Goal: Communication & Community: Answer question/provide support

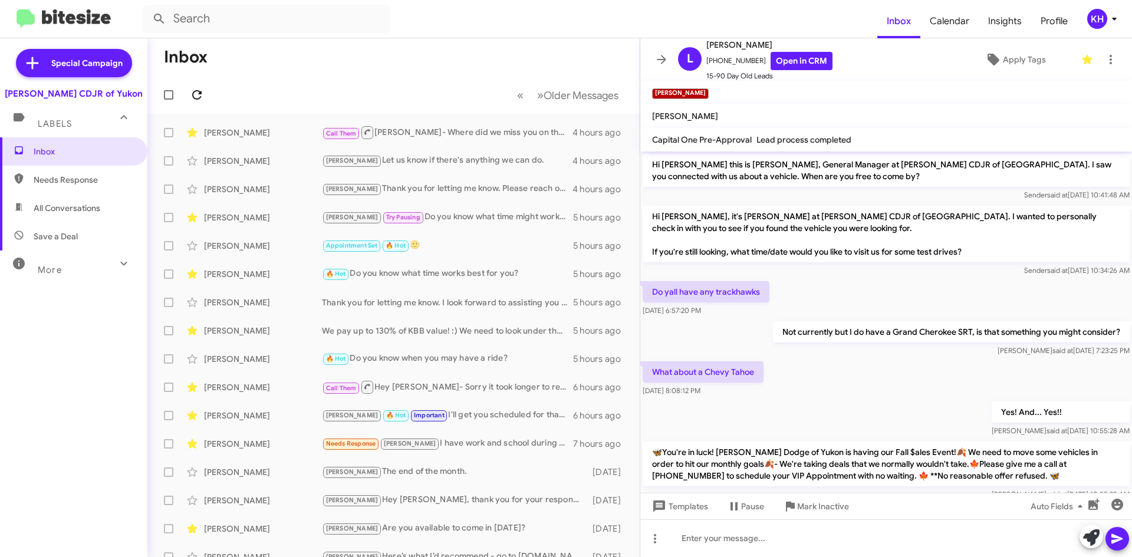
scroll to position [32, 0]
click at [530, 127] on div "Call Them Try Pausing Needs Response Joe I met you when I was there made an off…" at bounding box center [452, 132] width 261 height 15
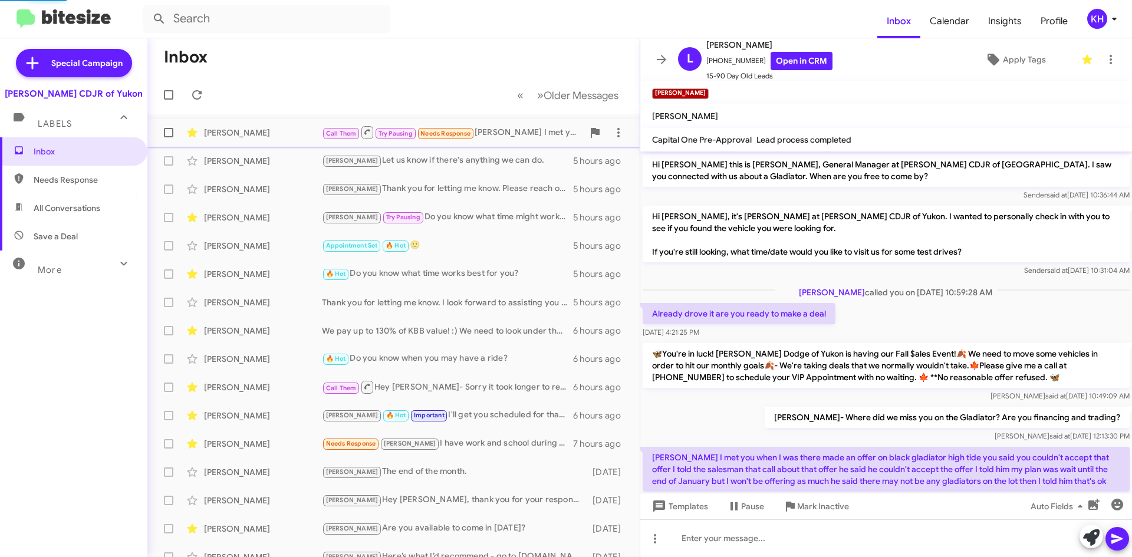
scroll to position [36, 0]
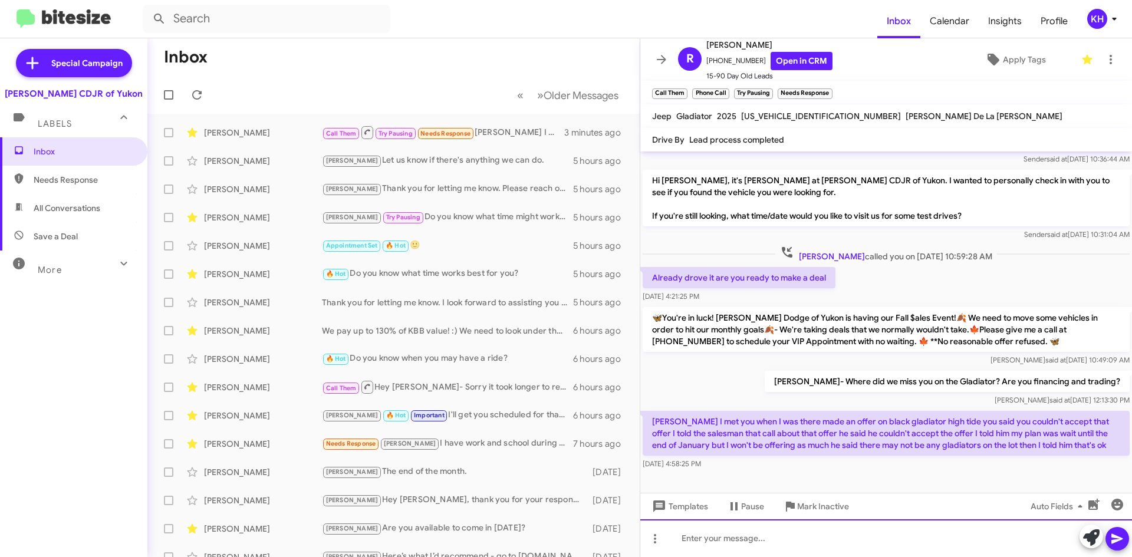
click at [698, 541] on div at bounding box center [886, 538] width 492 height 38
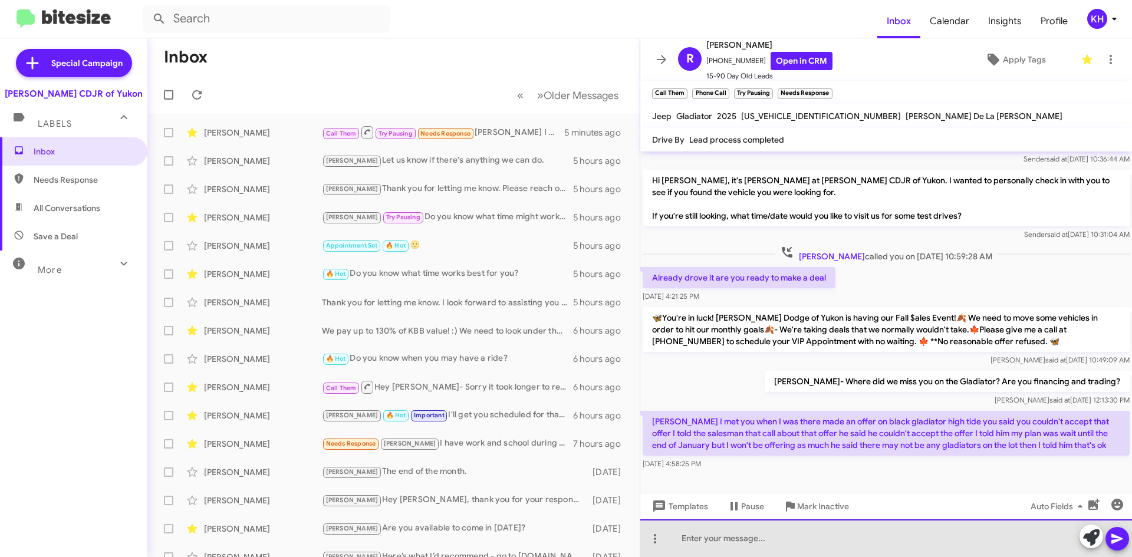
click at [684, 539] on div at bounding box center [886, 538] width 492 height 38
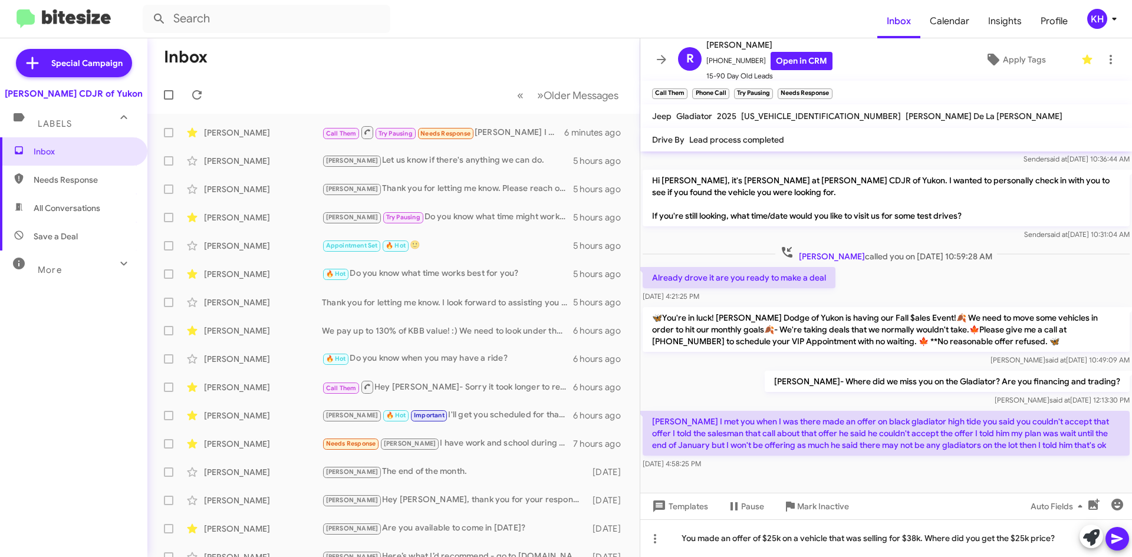
click at [1115, 542] on icon at bounding box center [1116, 539] width 11 height 10
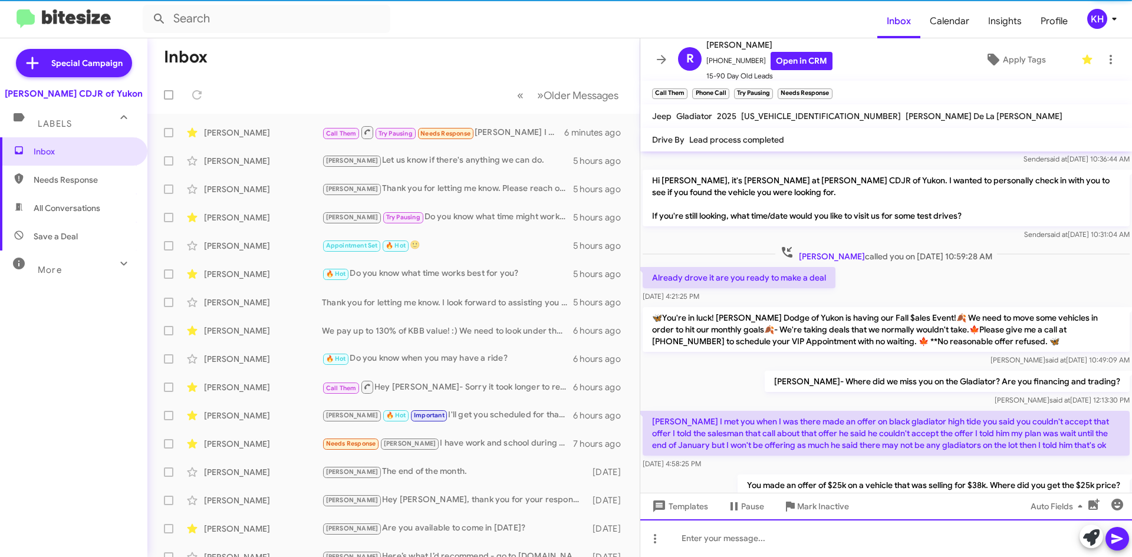
scroll to position [79, 0]
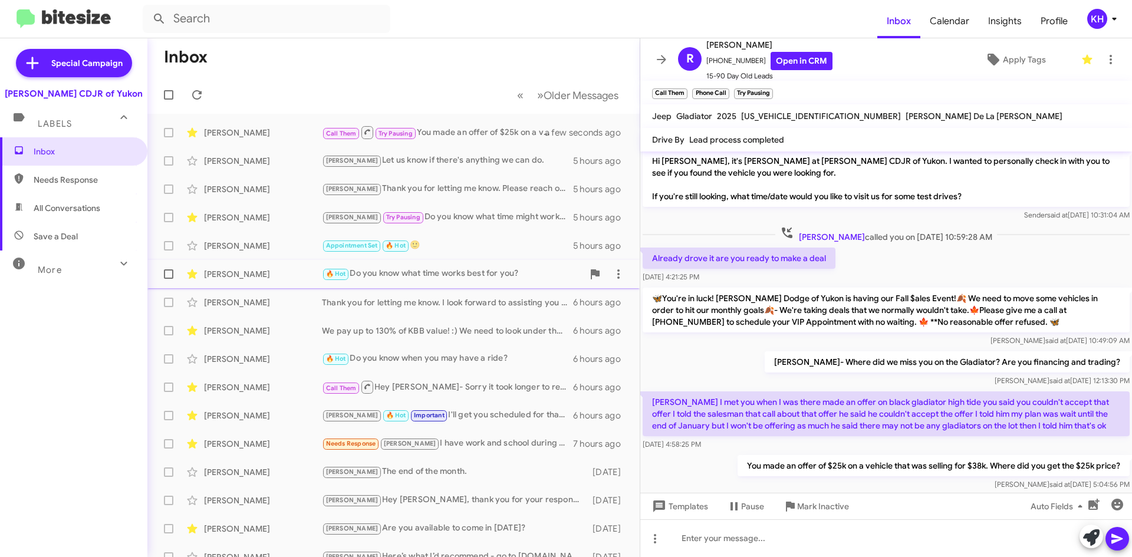
scroll to position [59, 0]
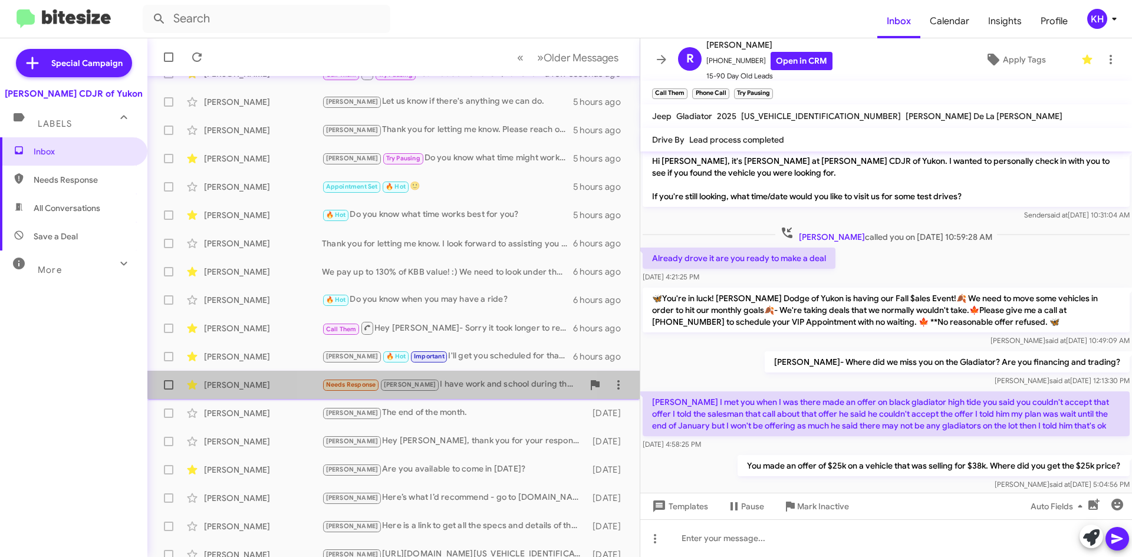
click at [455, 380] on div "Needs Response [PERSON_NAME] I have work and school during the week so I'm real…" at bounding box center [452, 385] width 261 height 14
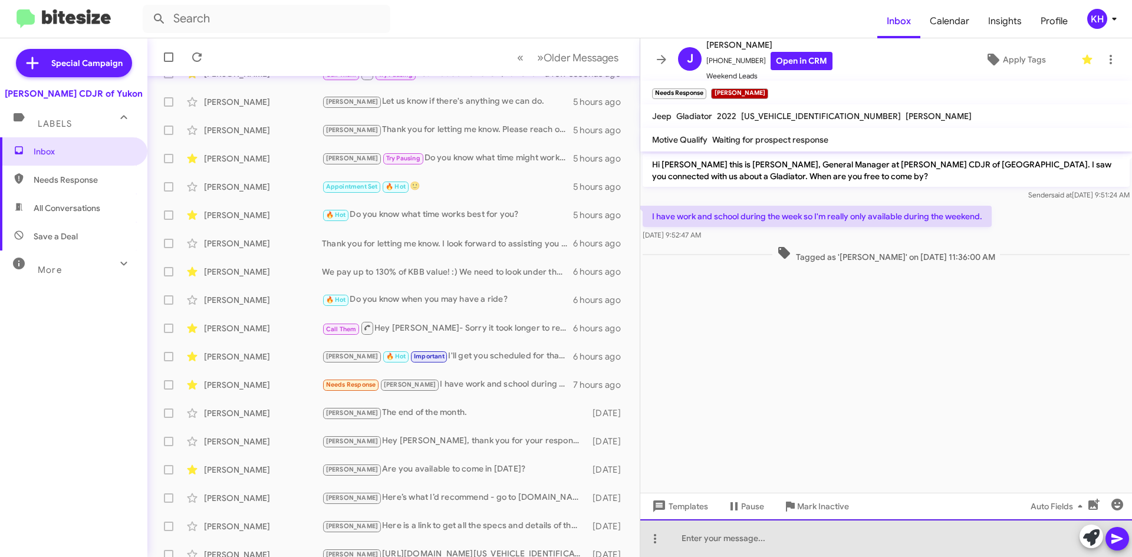
click at [864, 531] on div at bounding box center [886, 538] width 492 height 38
drag, startPoint x: 881, startPoint y: 539, endPoint x: 671, endPoint y: 549, distance: 210.1
click at [671, 549] on div "Do you have another time that may work for you?" at bounding box center [886, 538] width 492 height 38
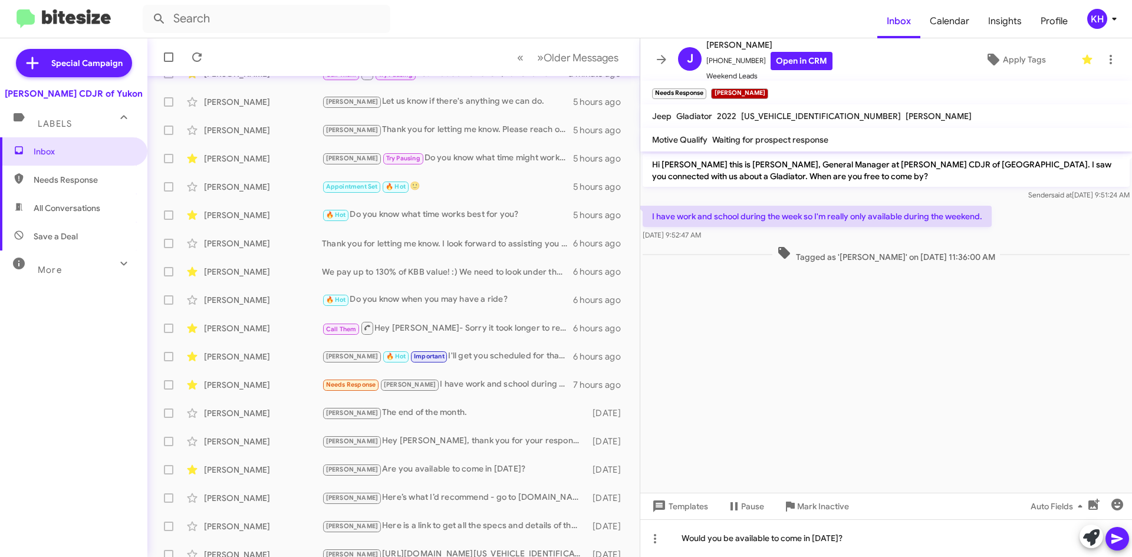
click at [1122, 545] on icon at bounding box center [1117, 539] width 14 height 14
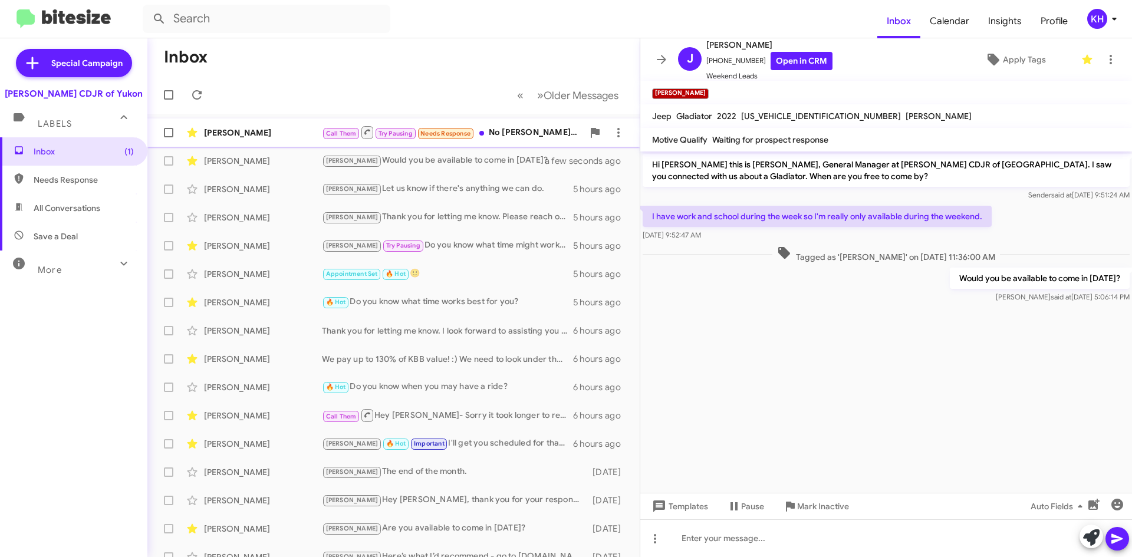
click at [505, 131] on div "Call Them Try Pausing Needs Response No Joe I offered 28 for the high tide 25 f…" at bounding box center [452, 132] width 261 height 15
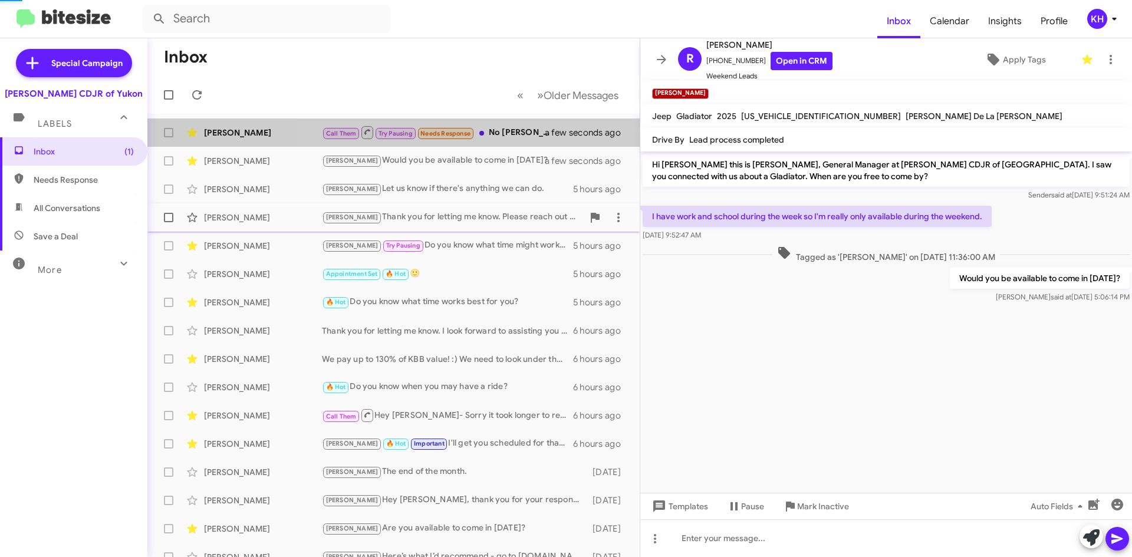
scroll to position [122, 0]
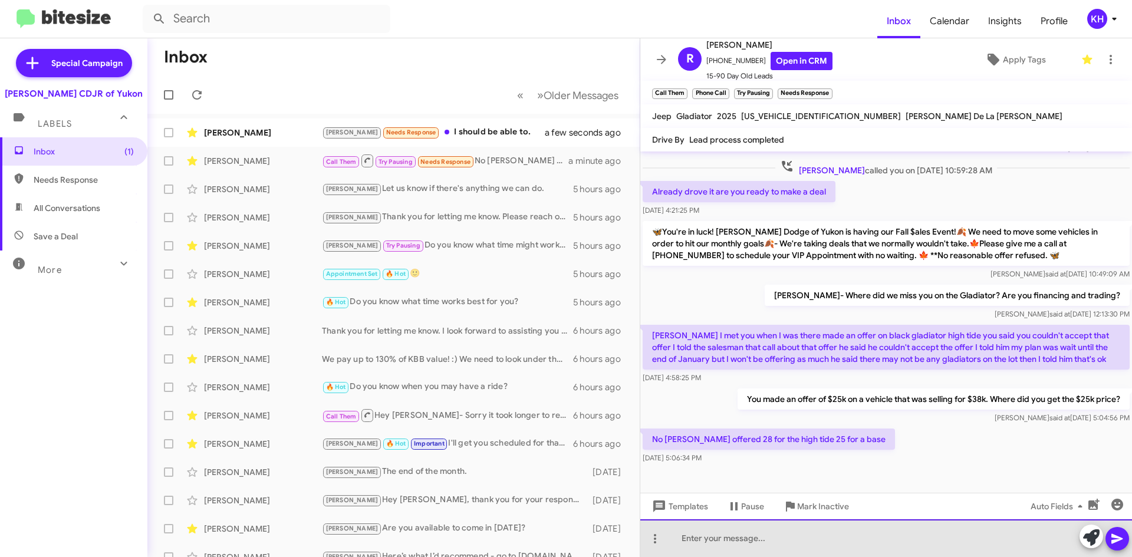
click at [698, 539] on div at bounding box center [886, 538] width 492 height 38
click at [779, 538] on div "That vehicle sells for $38k that's a big difference." at bounding box center [886, 538] width 492 height 38
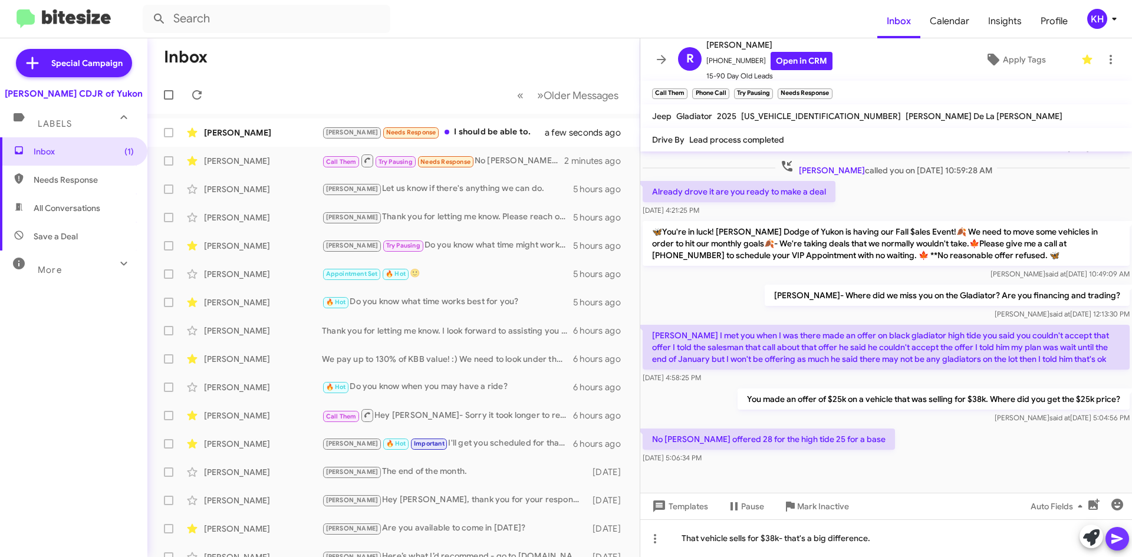
click at [1116, 545] on icon at bounding box center [1117, 539] width 14 height 14
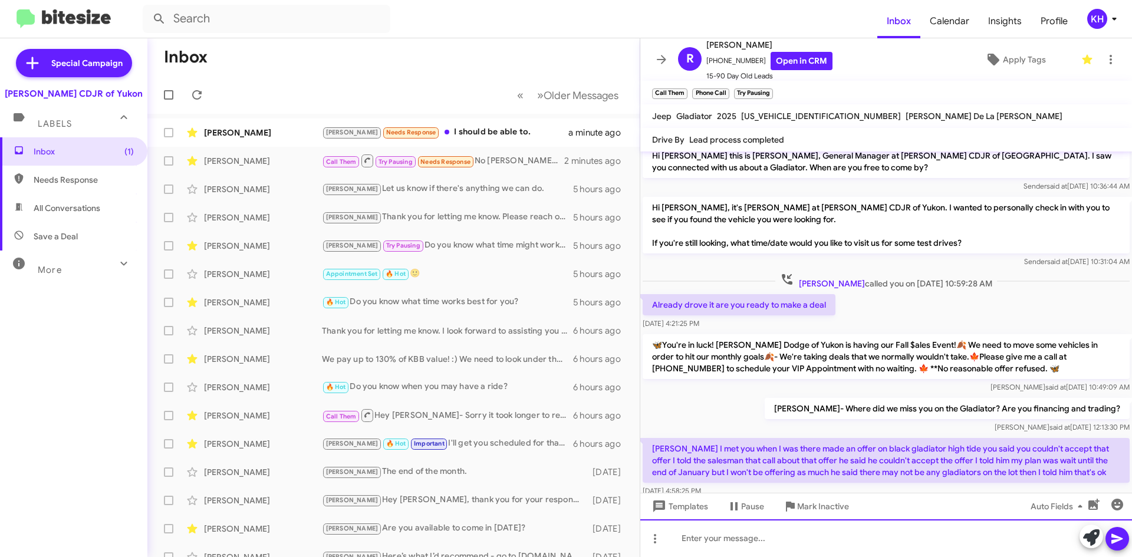
scroll to position [0, 0]
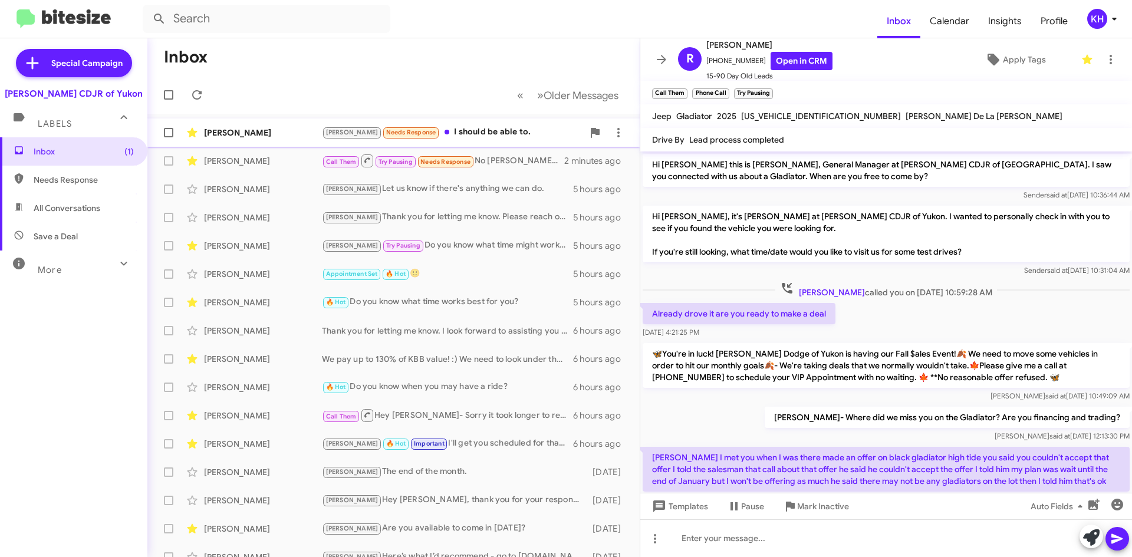
click at [467, 131] on div "Kristy Needs Response I should be able to." at bounding box center [452, 133] width 261 height 14
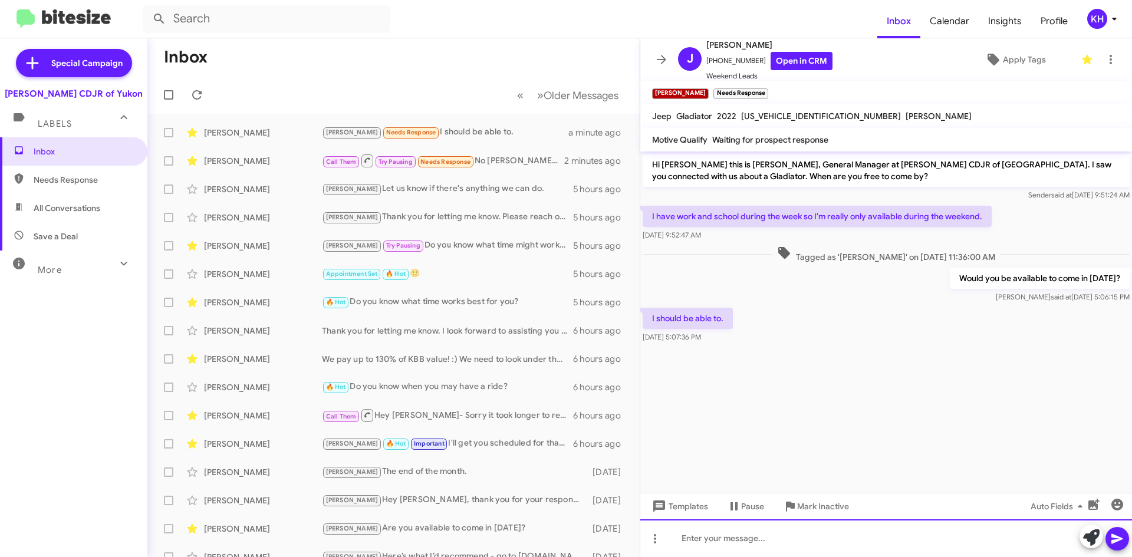
click at [894, 539] on div at bounding box center [886, 538] width 492 height 38
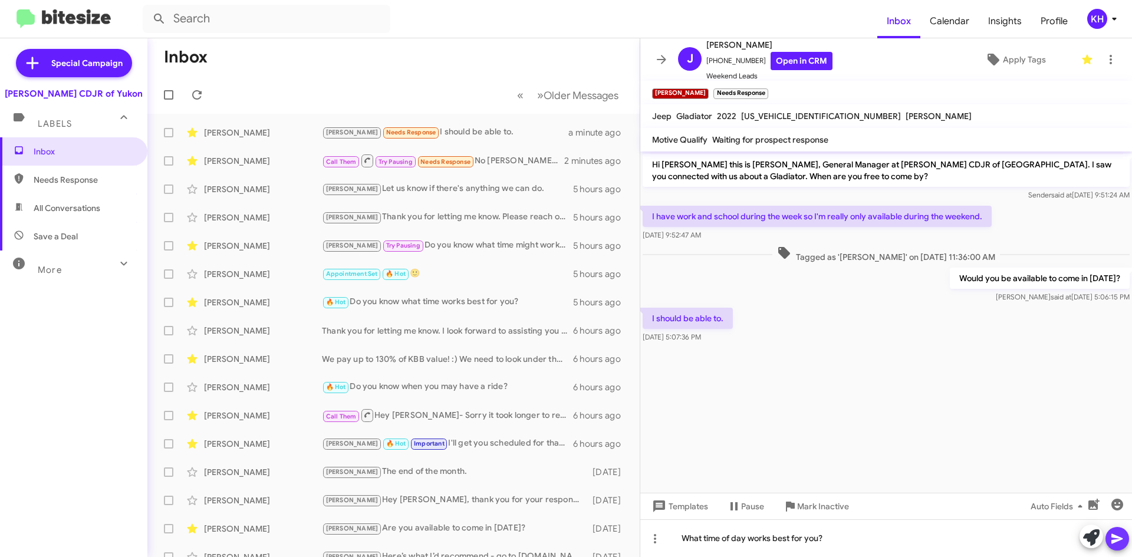
click at [1115, 541] on icon at bounding box center [1116, 539] width 11 height 10
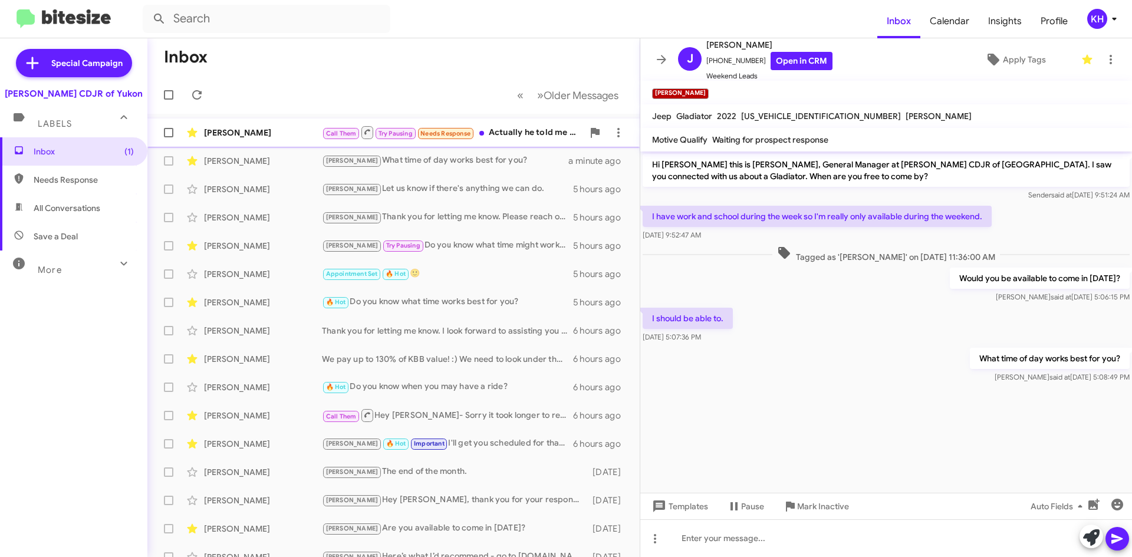
click at [514, 134] on div "Call Them Try Pausing Needs Response Actually he told me that it 36" at bounding box center [452, 132] width 261 height 15
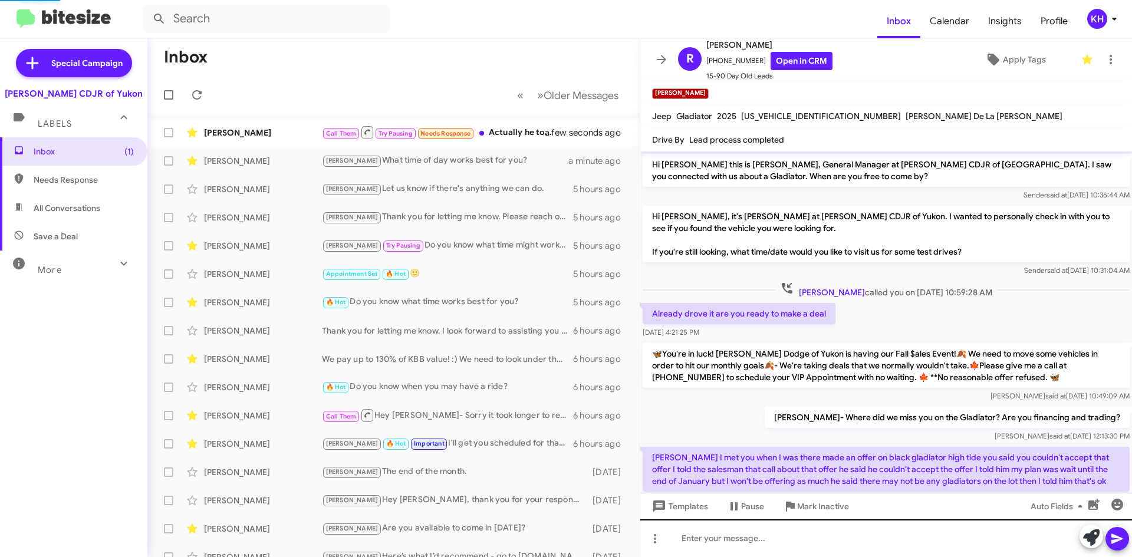
scroll to position [208, 0]
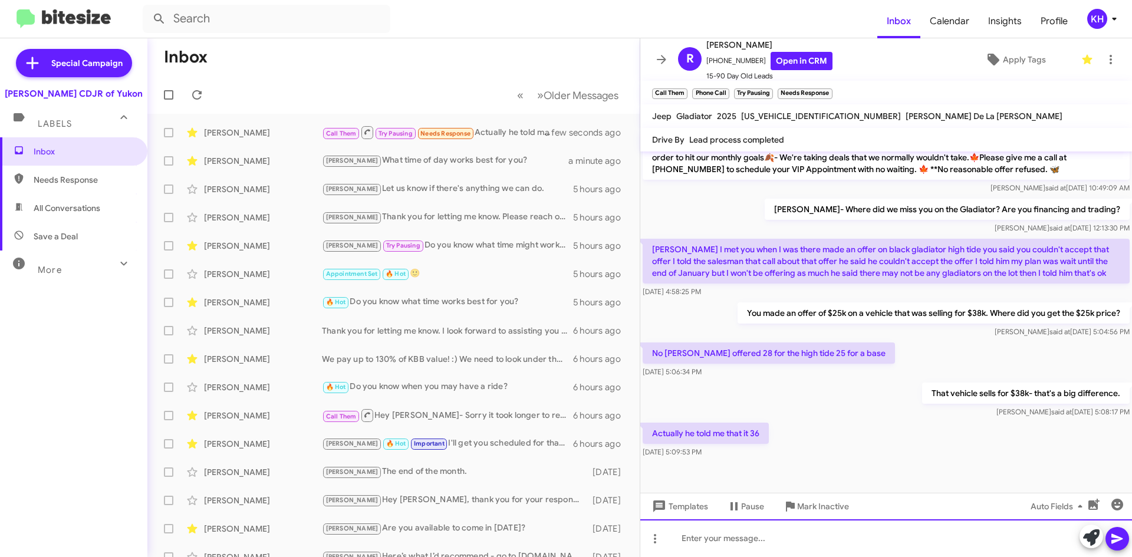
click at [703, 538] on div at bounding box center [886, 538] width 492 height 38
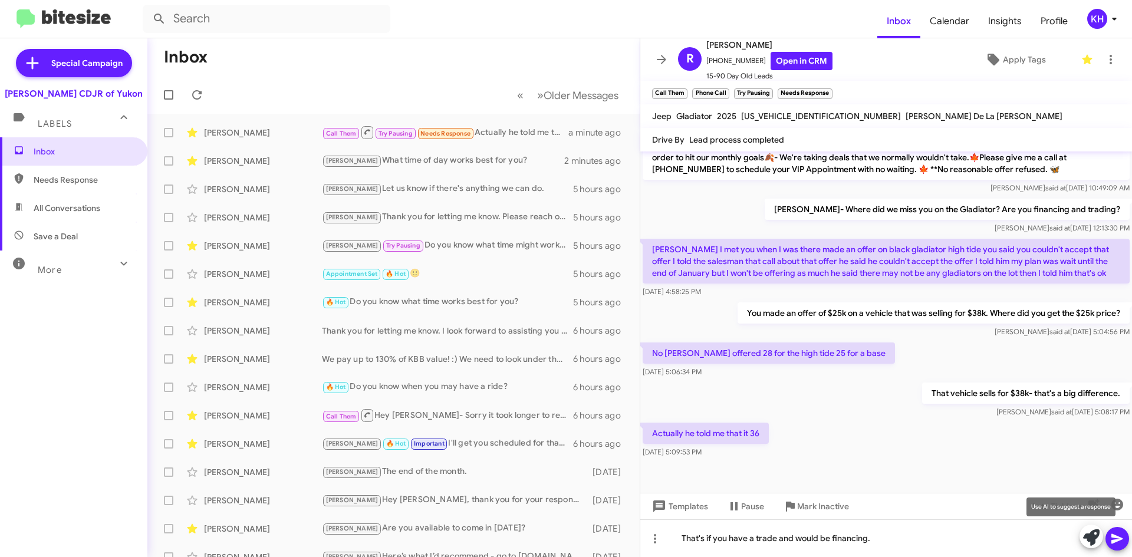
drag, startPoint x: 1112, startPoint y: 542, endPoint x: 1048, endPoint y: 519, distance: 68.0
click at [1048, 519] on body "Inbox Calendar Insights Profile KH Special Campaign Joe Cooper CDJR of Yukon La…" at bounding box center [566, 278] width 1132 height 557
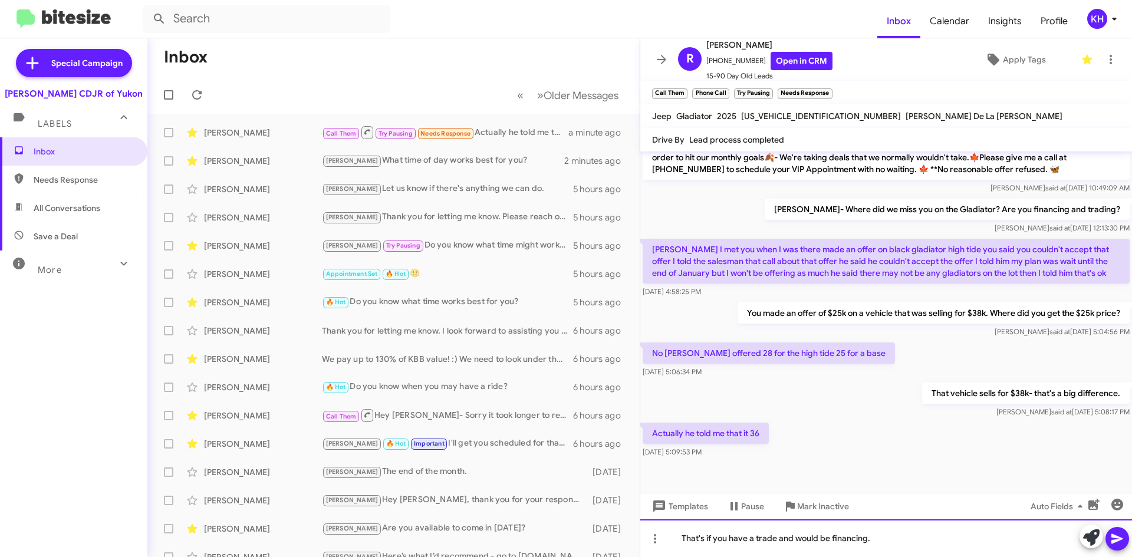
click at [905, 545] on div "That's if you have a trade and would be financing." at bounding box center [886, 538] width 492 height 38
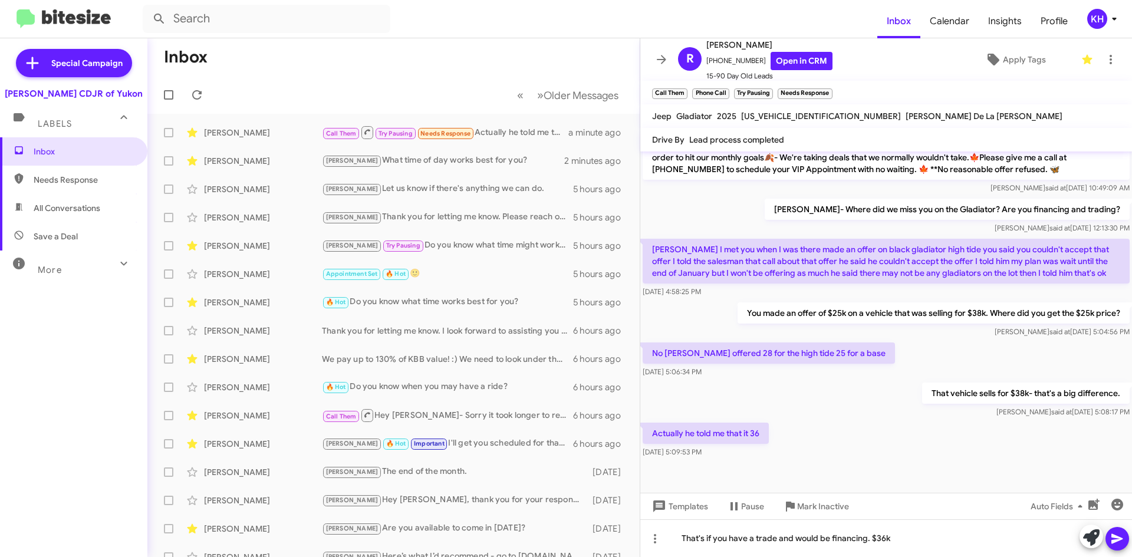
click at [1116, 539] on icon at bounding box center [1116, 539] width 11 height 10
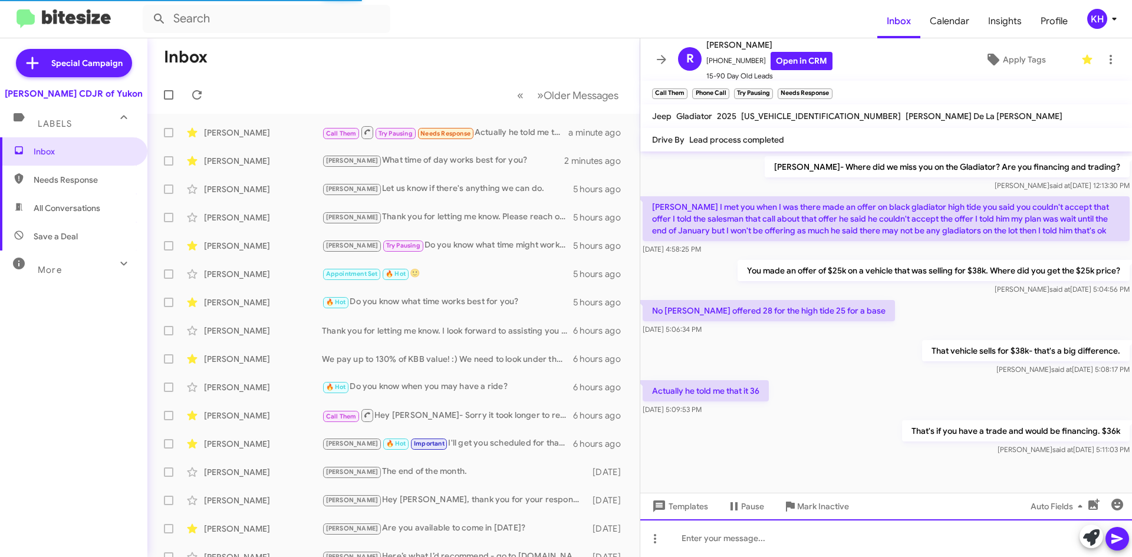
scroll to position [251, 0]
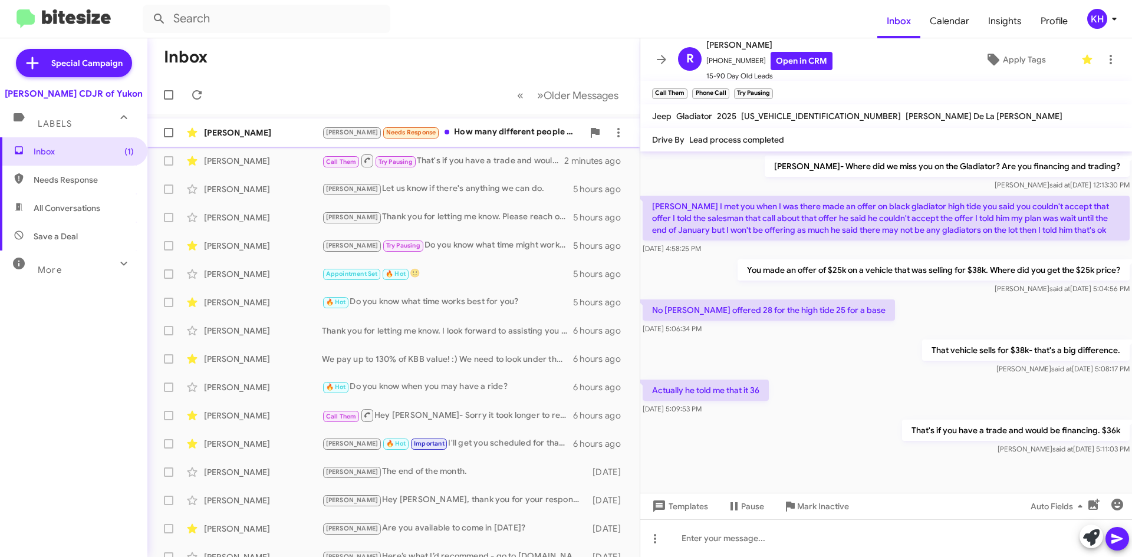
click at [263, 126] on div "Johnny Putman Kristy Needs Response How many different people am I talking too?…" at bounding box center [393, 133] width 473 height 24
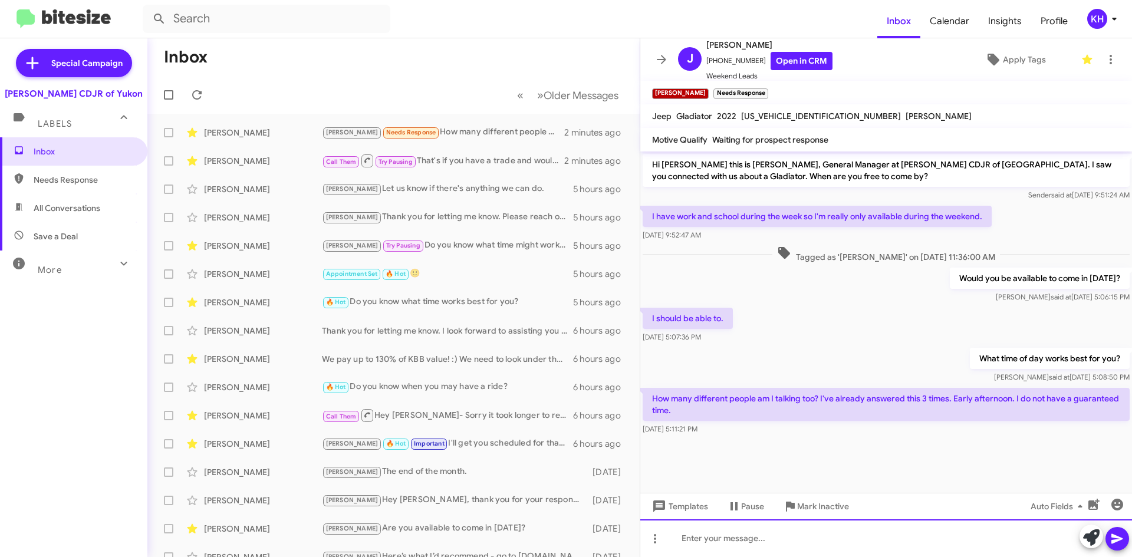
click at [677, 533] on div at bounding box center [886, 538] width 492 height 38
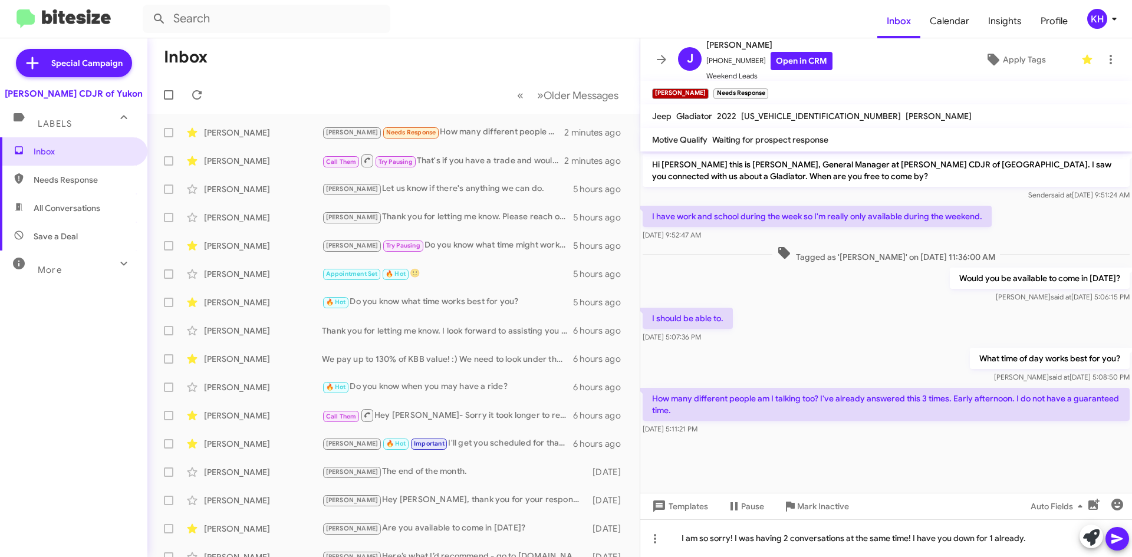
click at [1117, 540] on icon at bounding box center [1116, 539] width 11 height 10
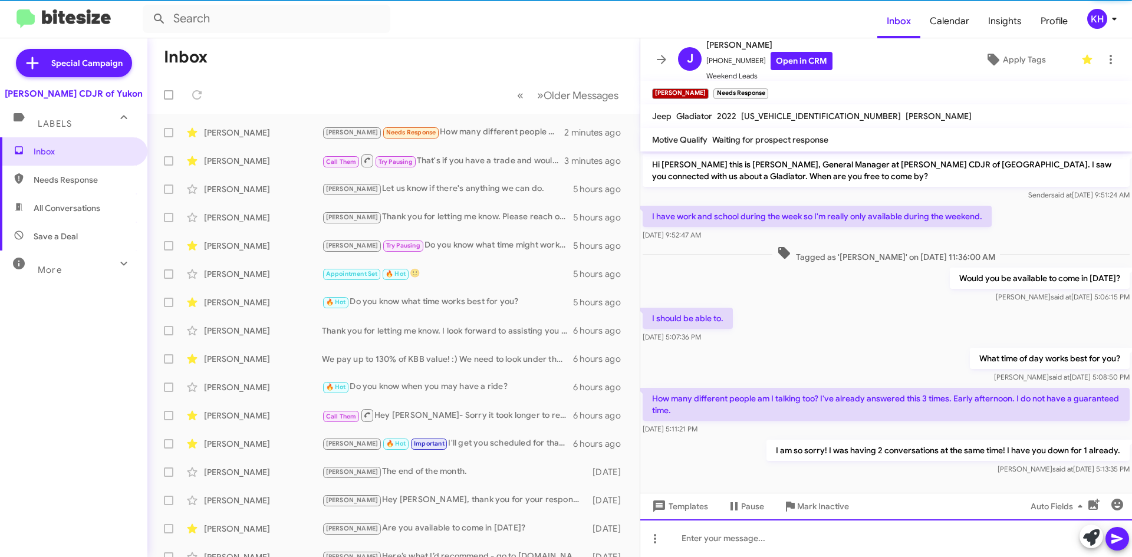
scroll to position [8, 0]
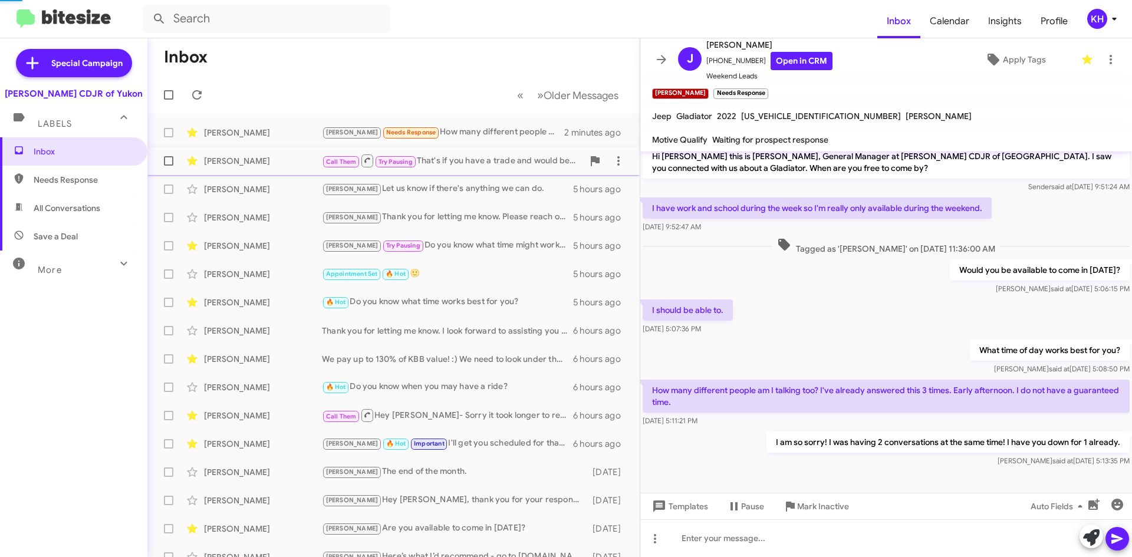
click at [477, 161] on div "Call Them Try Pausing That's if you have a trade and would be financing. $36k" at bounding box center [452, 160] width 261 height 15
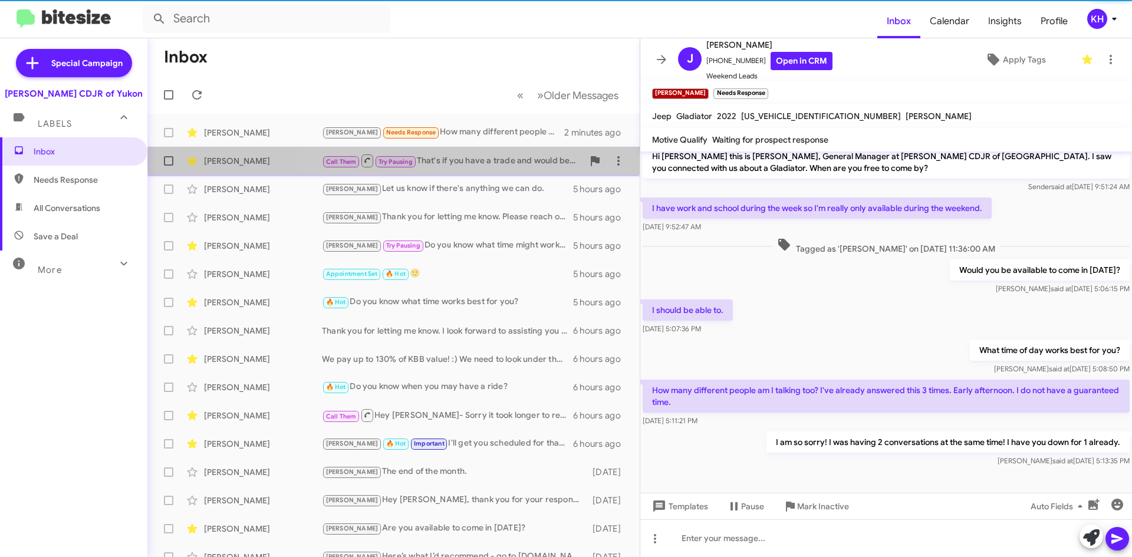
scroll to position [251, 0]
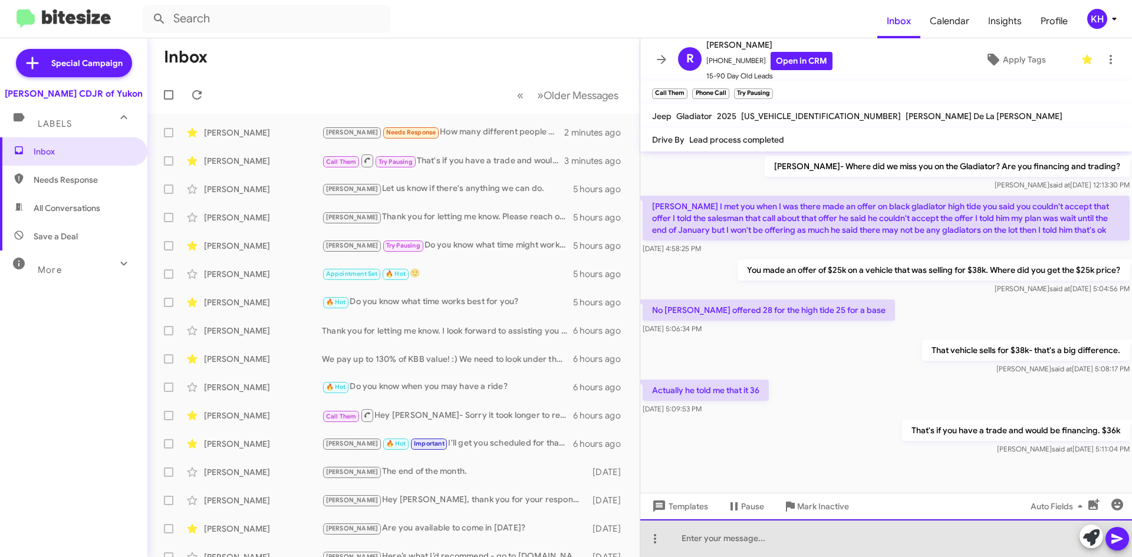
click at [709, 540] on div at bounding box center [886, 538] width 492 height 38
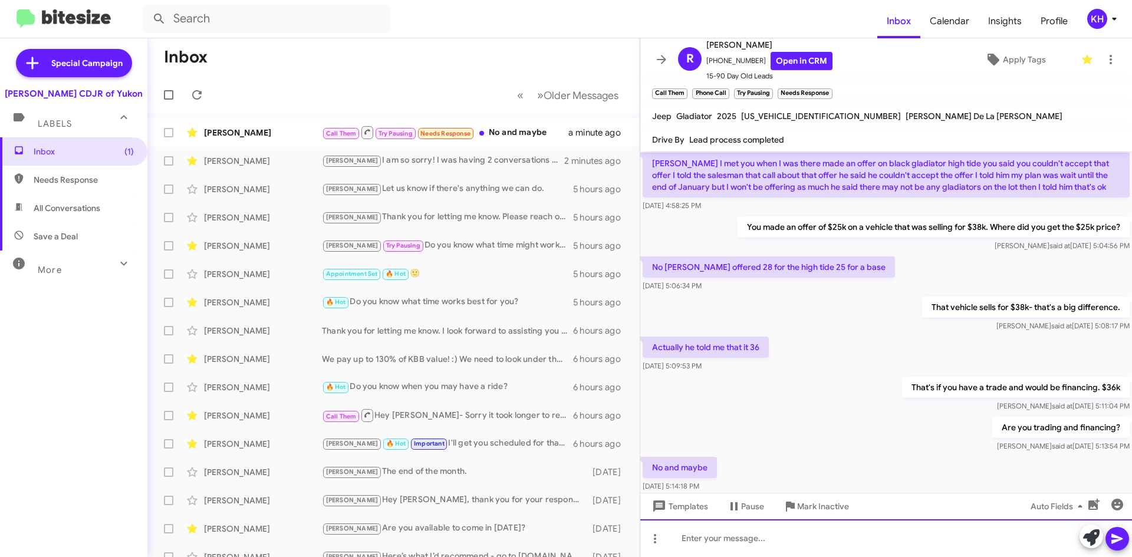
scroll to position [0, 0]
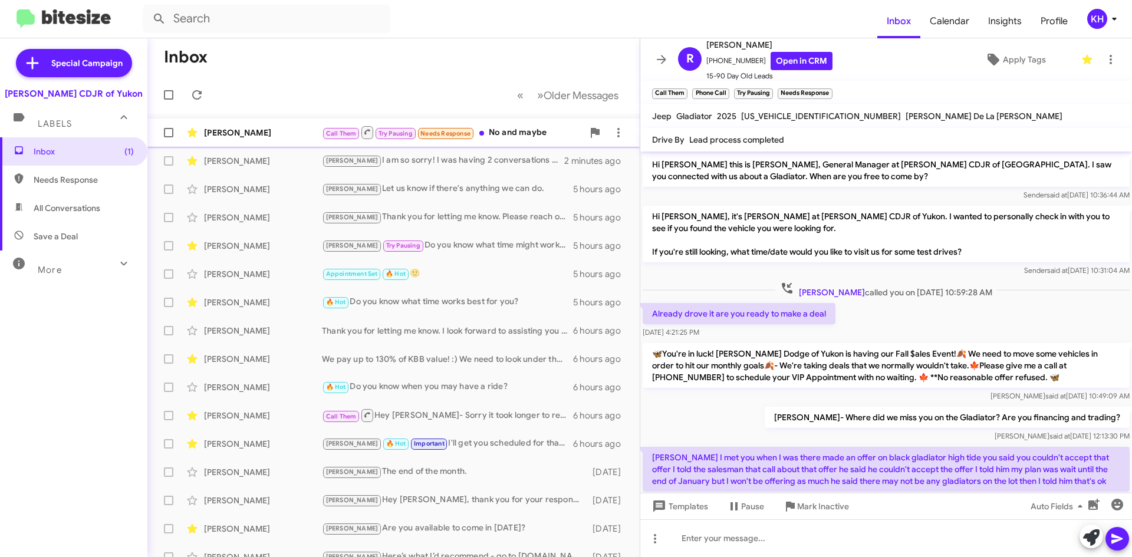
drag, startPoint x: 521, startPoint y: 132, endPoint x: 506, endPoint y: 135, distance: 15.0
click at [521, 132] on div "Call Them Try Pausing Needs Response No and maybe" at bounding box center [452, 132] width 261 height 15
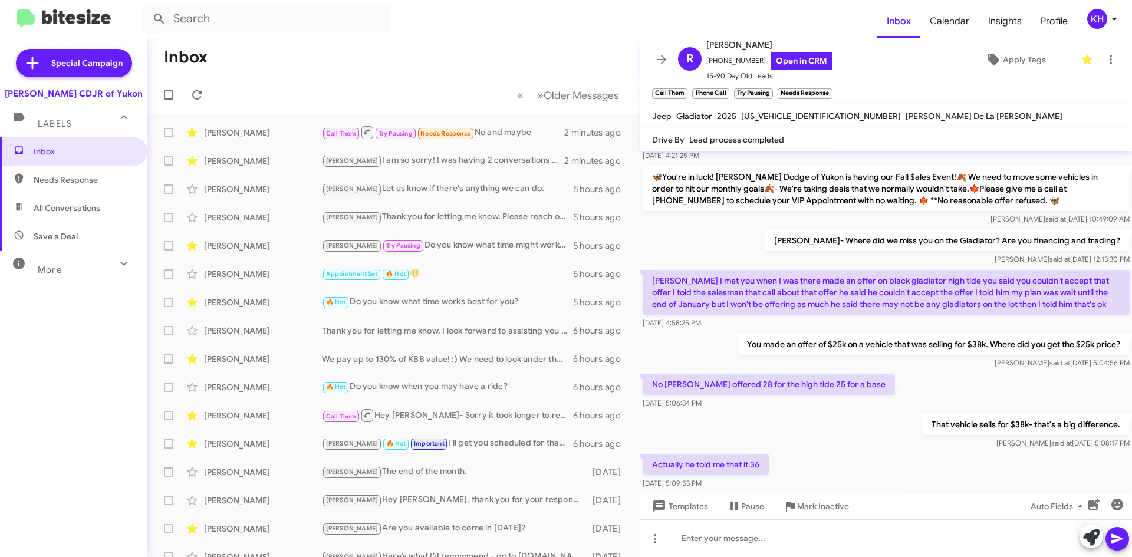
scroll to position [337, 0]
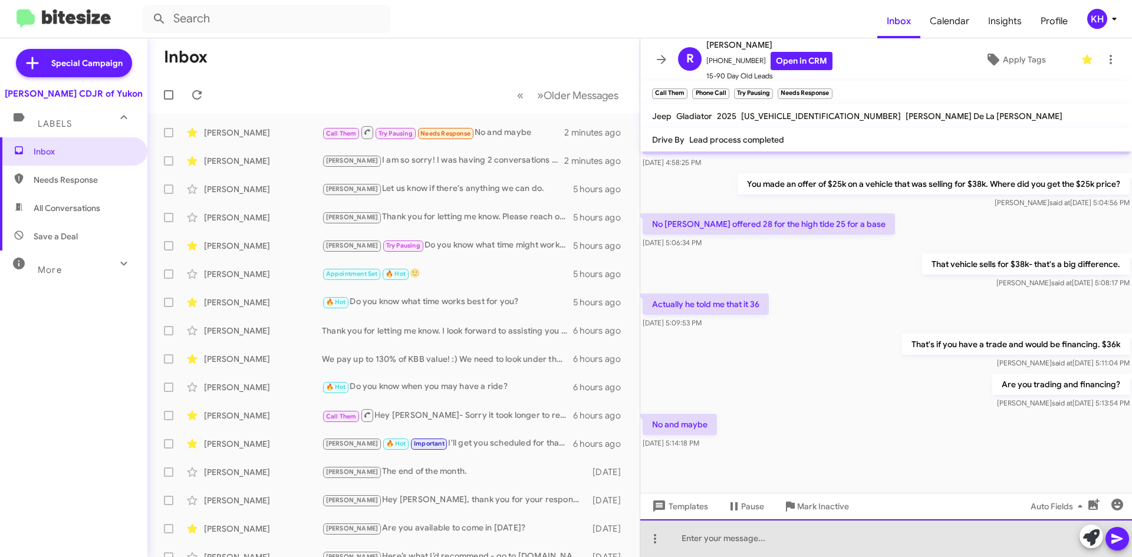
click at [707, 548] on div at bounding box center [886, 538] width 492 height 38
click at [881, 538] on div "I'm sorry, but we would be closer to $38k if you don'ttrade" at bounding box center [886, 538] width 492 height 38
click at [931, 531] on div "I'm sorry, but we would be closer to $38k if you don't trade" at bounding box center [886, 538] width 492 height 38
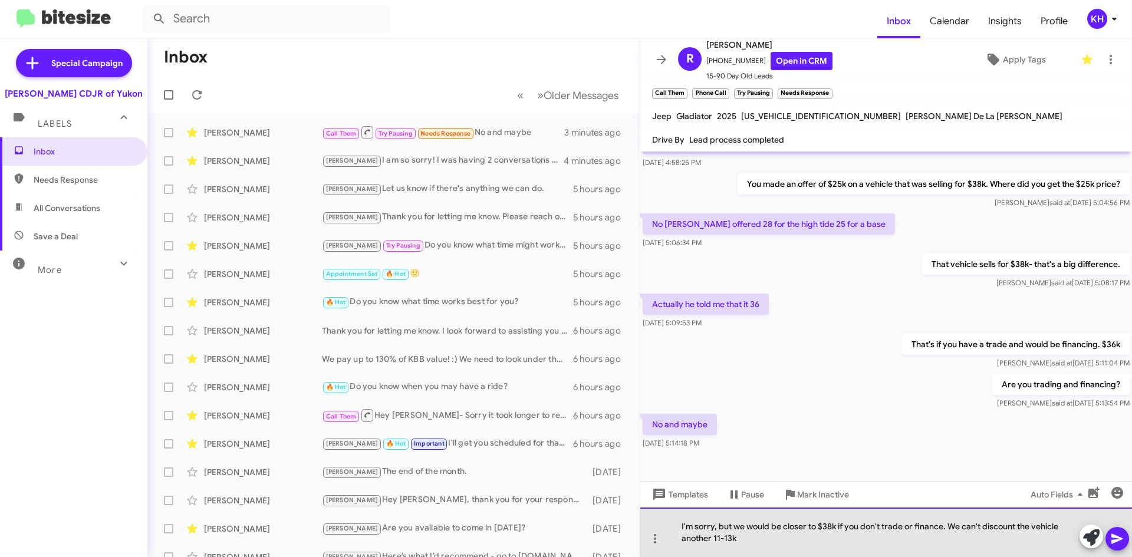
click at [716, 536] on div "I'm sorry, but we would be closer to $38k if you don't trade or finance. We can…" at bounding box center [886, 533] width 492 height 50
click at [760, 538] on div "I'm sorry, but we would be closer to $38k if you don't trade or finance. We can…" at bounding box center [886, 533] width 492 height 50
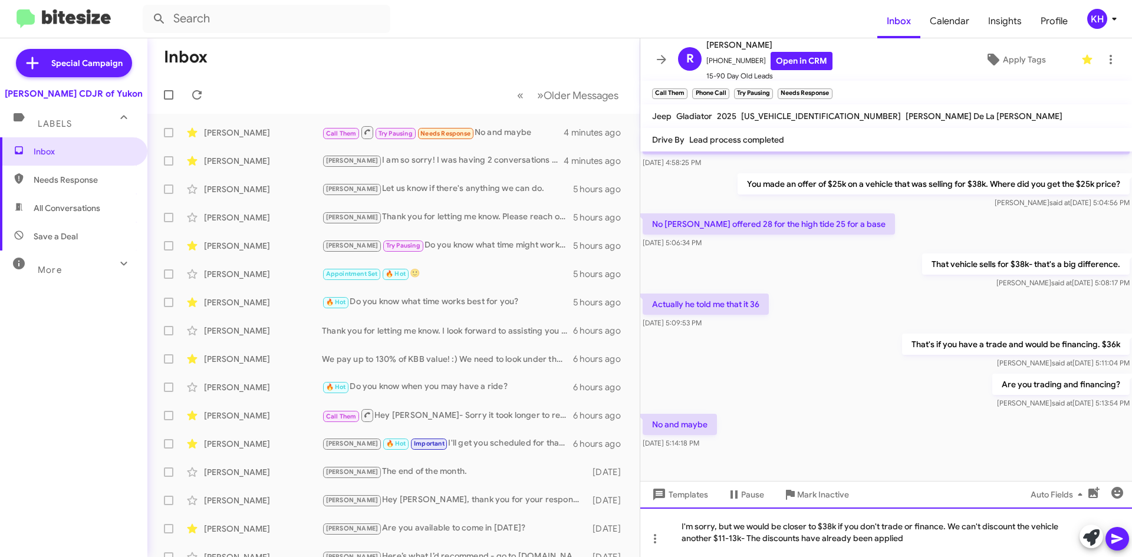
click at [762, 539] on div "I'm sorry, but we would be closer to $38k if you don't trade or finance. We can…" at bounding box center [886, 533] width 492 height 50
click at [953, 536] on div "I'm sorry, but we would be closer to $38k if you don't trade or finance. We can…" at bounding box center [886, 533] width 492 height 50
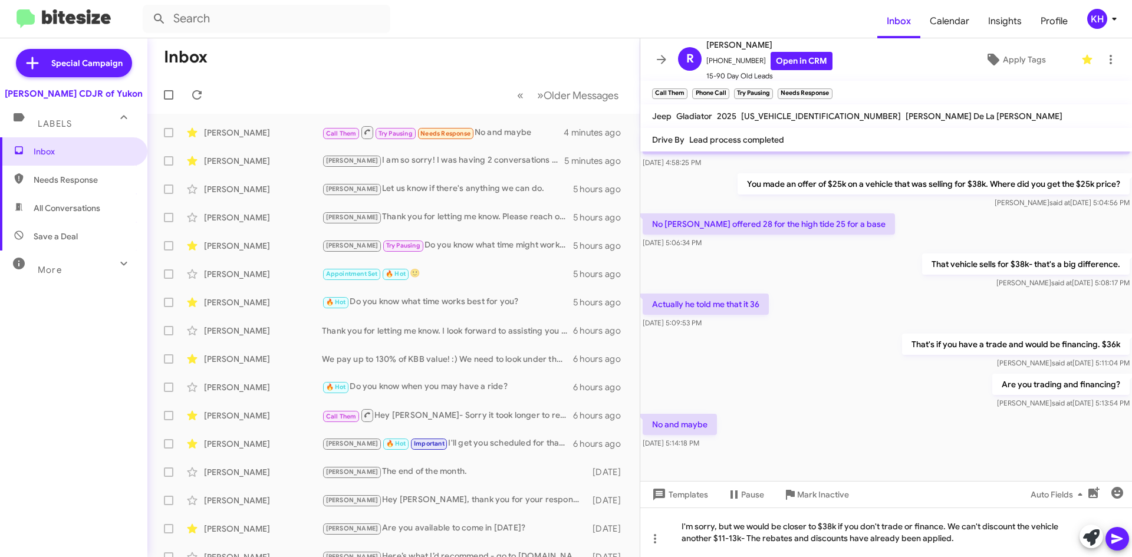
click at [1127, 534] on button at bounding box center [1117, 539] width 24 height 24
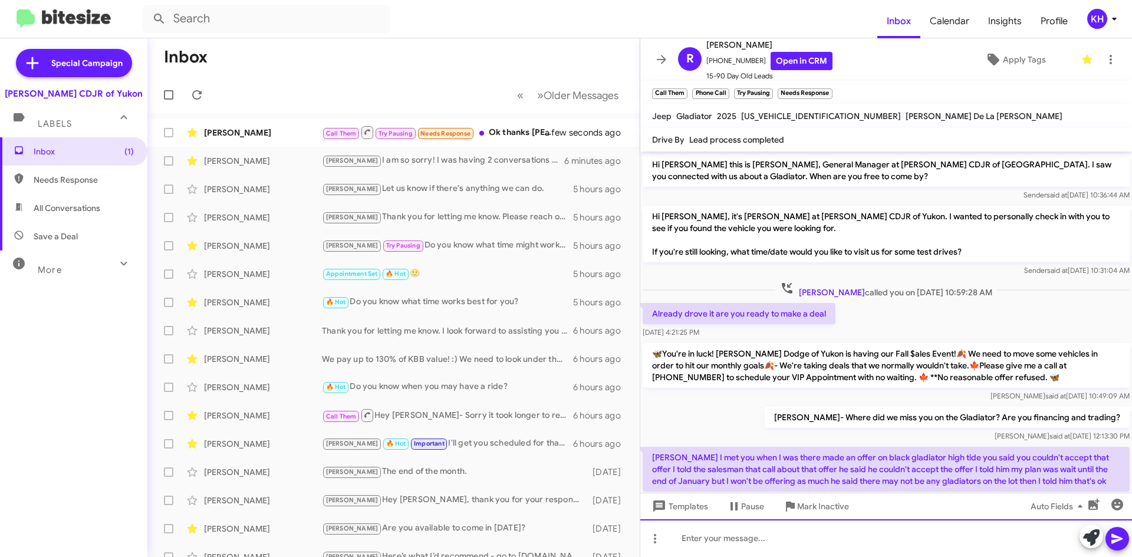
scroll to position [435, 0]
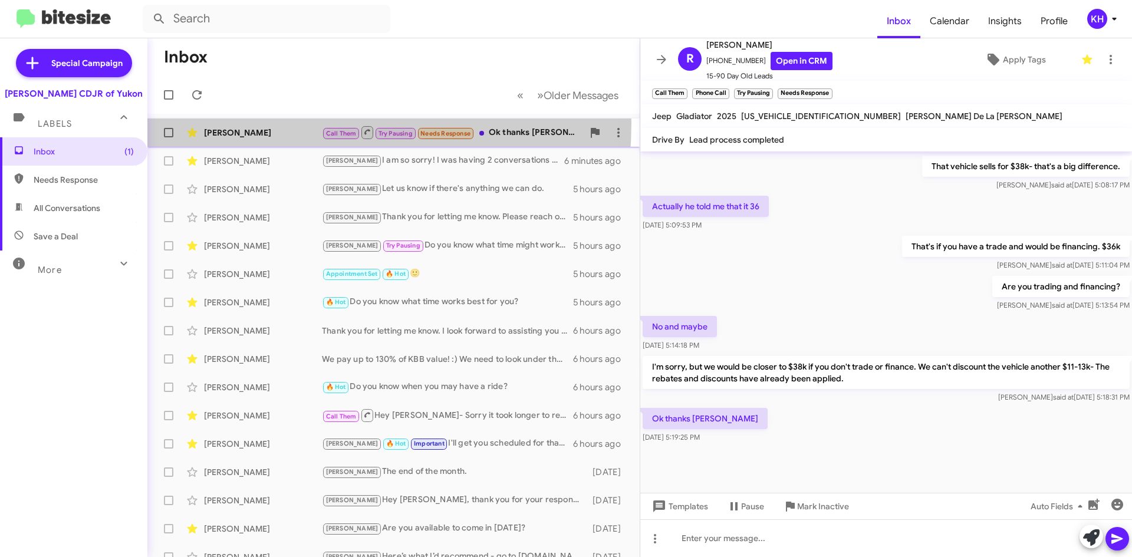
click at [250, 123] on div "Robert Lane Call Them Try Pausing Needs Response Ok thanks Joe a few seconds ago" at bounding box center [393, 133] width 473 height 24
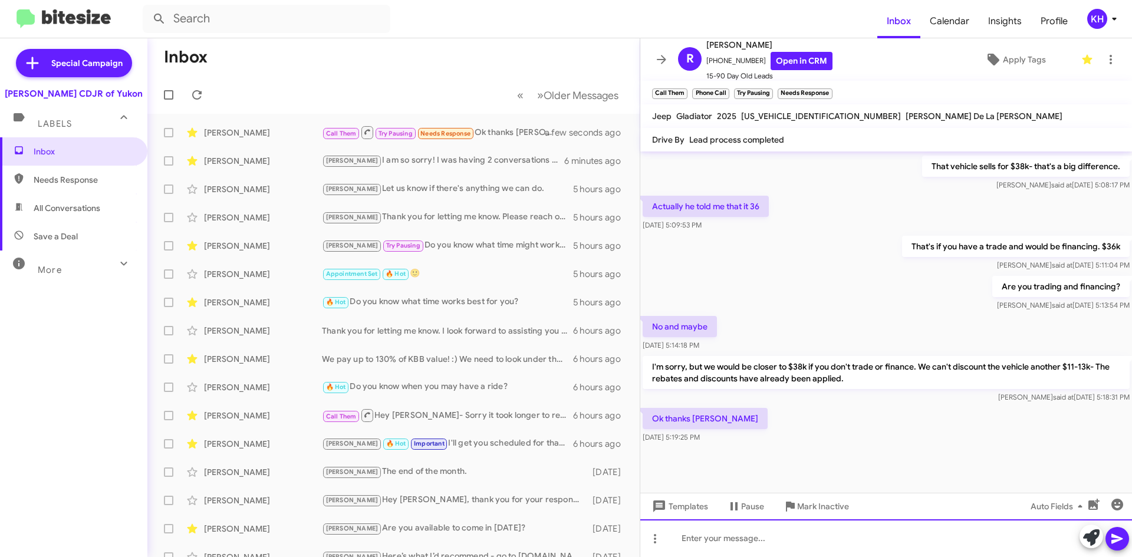
click at [740, 536] on div at bounding box center [886, 538] width 492 height 38
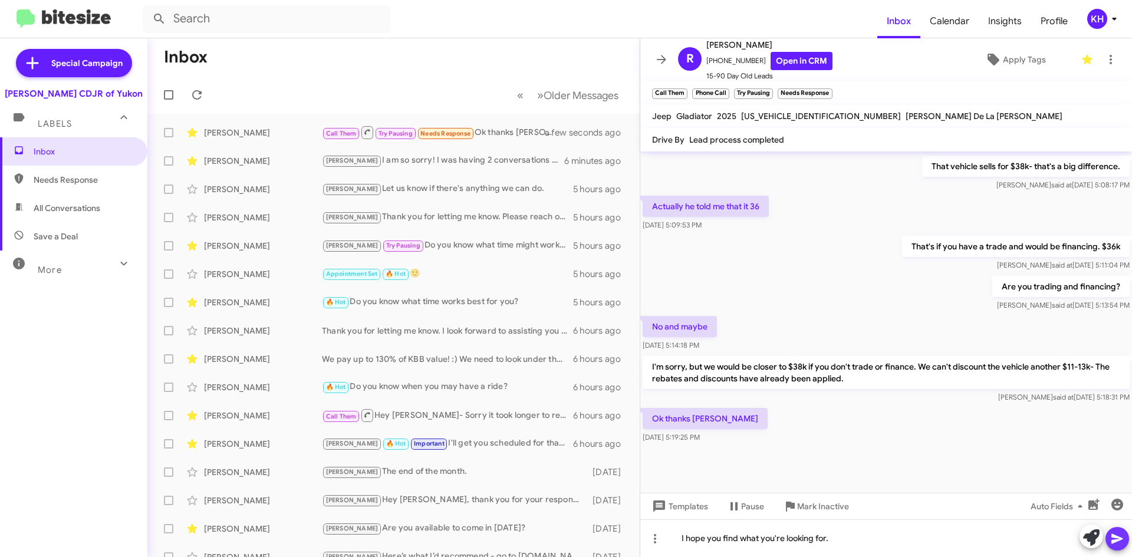
click at [1115, 538] on icon at bounding box center [1117, 539] width 14 height 14
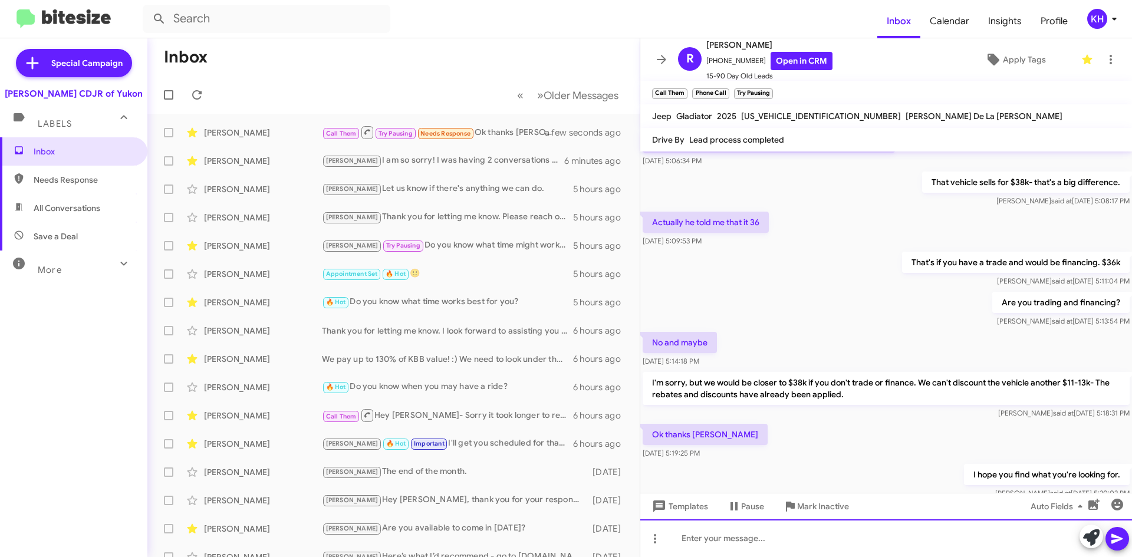
scroll to position [478, 0]
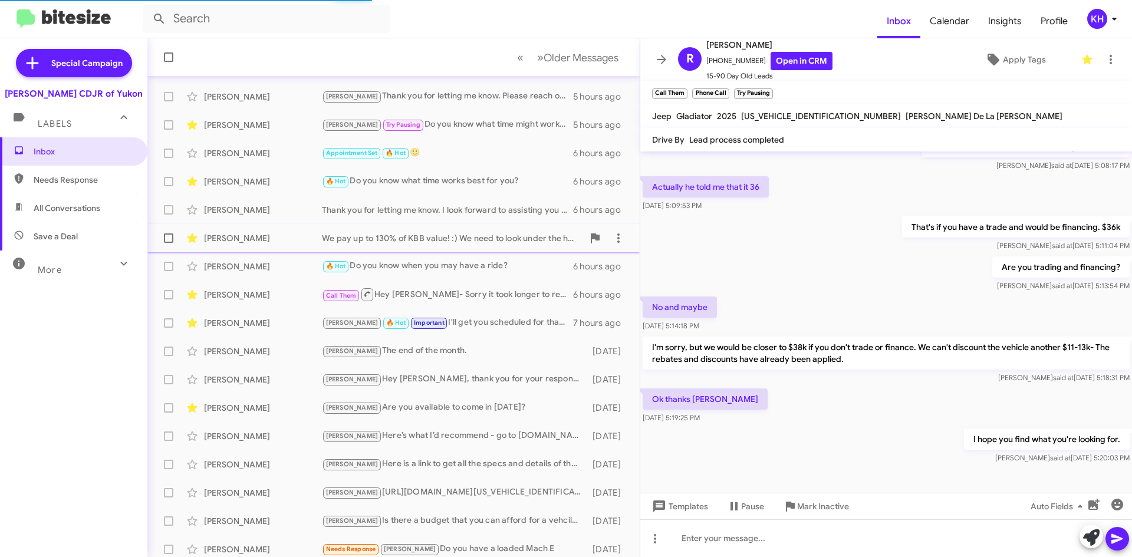
scroll to position [127, 0]
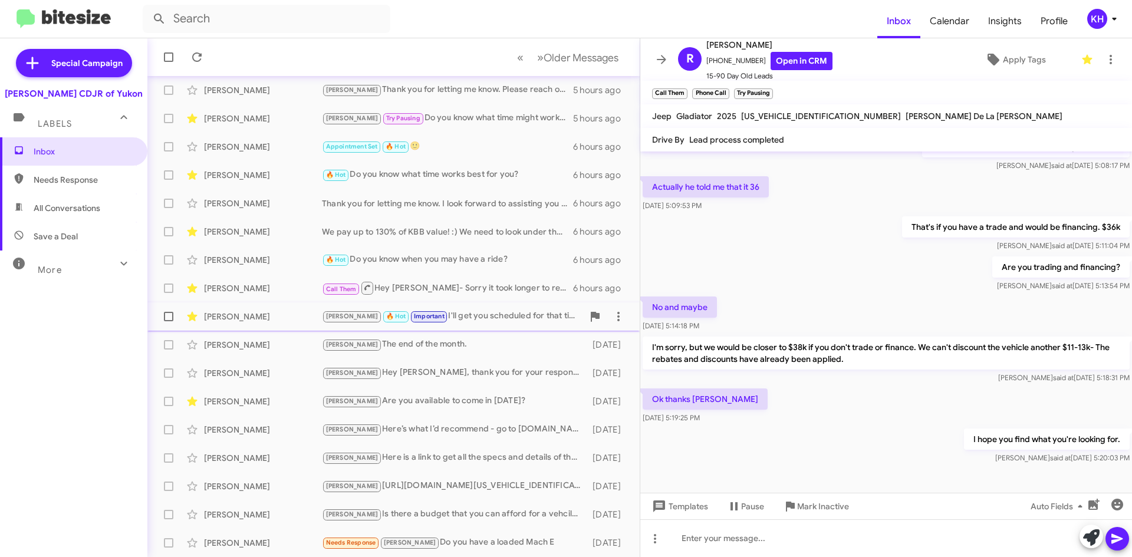
click at [464, 320] on div "Kristy 🔥 Hot Important I'll get you scheduled for that time!" at bounding box center [452, 316] width 261 height 14
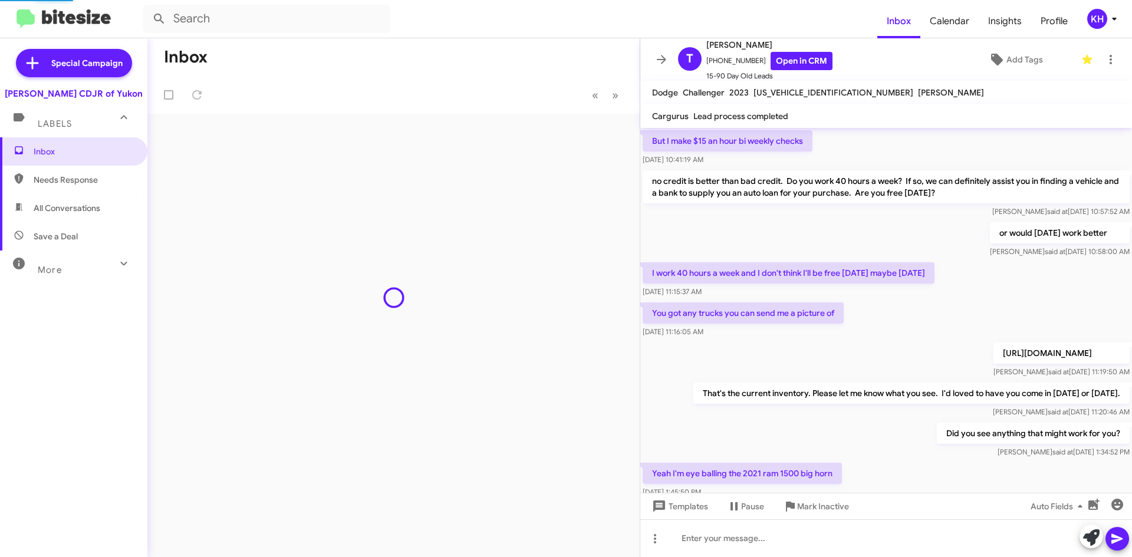
scroll to position [496, 0]
